Goal: Task Accomplishment & Management: Manage account settings

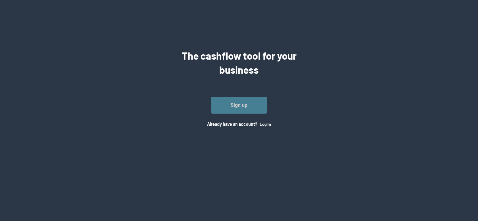
click at [248, 109] on link "Sign up" at bounding box center [239, 105] width 56 height 17
click at [266, 124] on button "Log In" at bounding box center [264, 124] width 11 height 5
